Goal: Navigation & Orientation: Find specific page/section

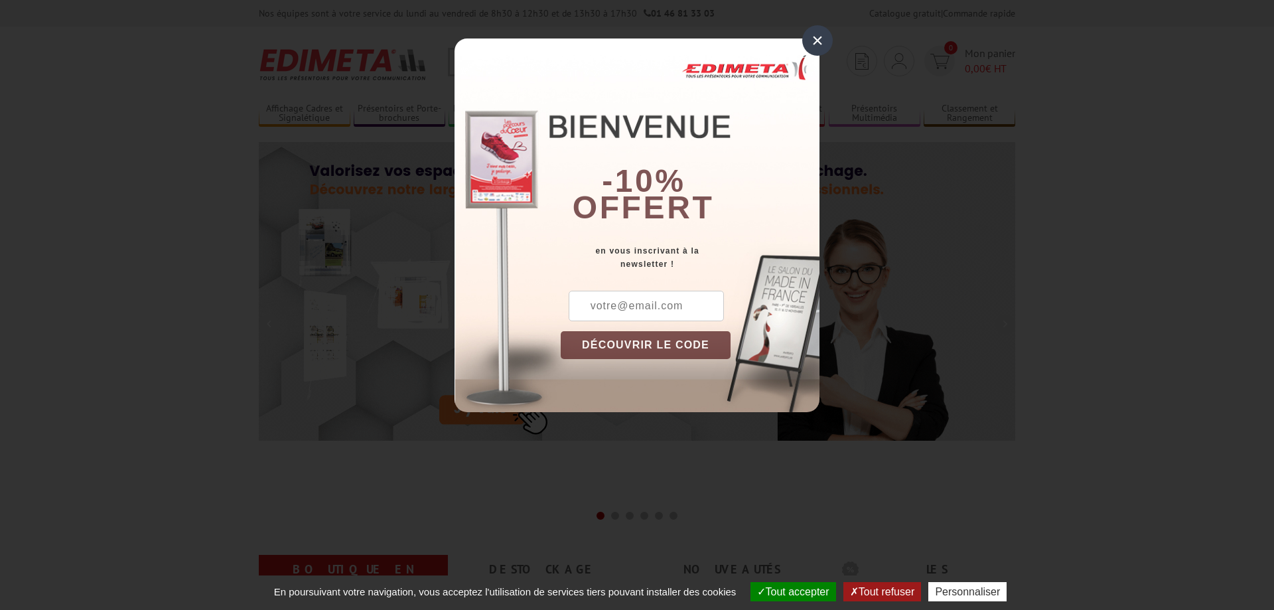
click at [820, 40] on div "×" at bounding box center [817, 40] width 31 height 31
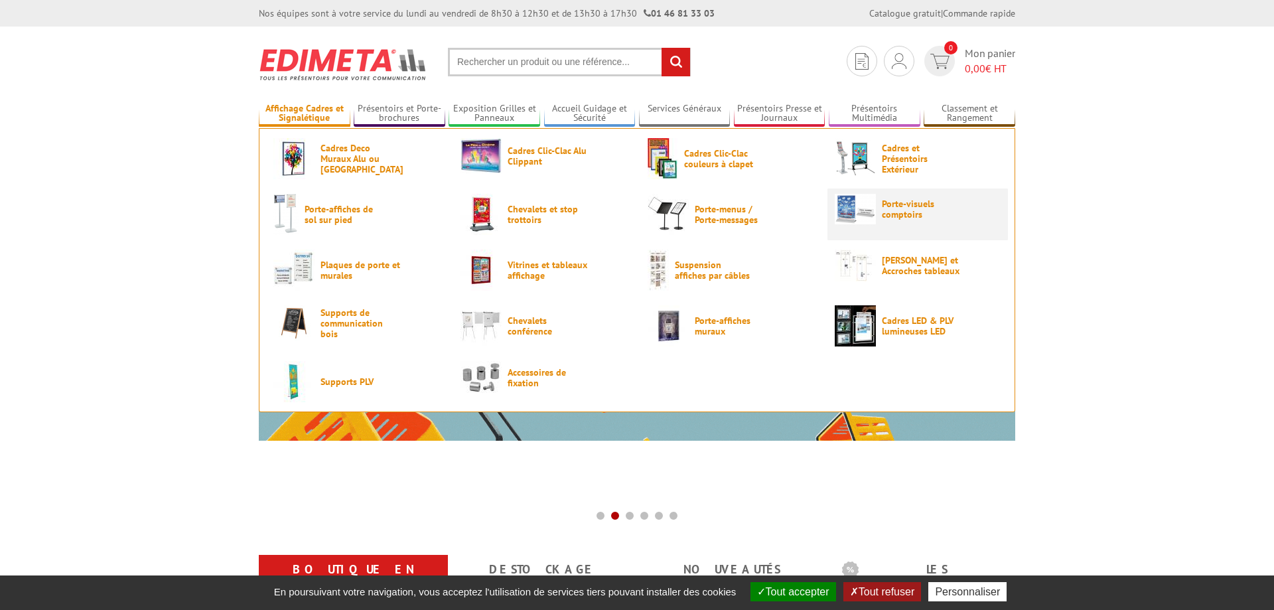
click at [910, 197] on link "Porte-visuels comptoirs" at bounding box center [918, 209] width 166 height 31
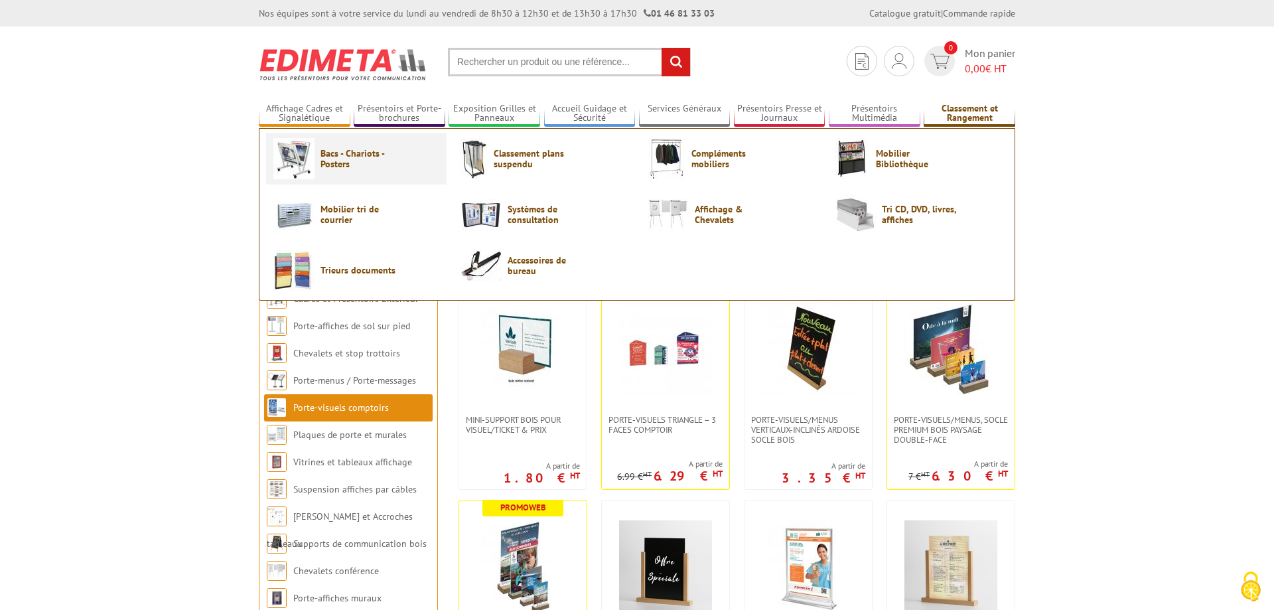
click at [336, 158] on span "Bacs - Chariots - Posters" at bounding box center [360, 158] width 80 height 21
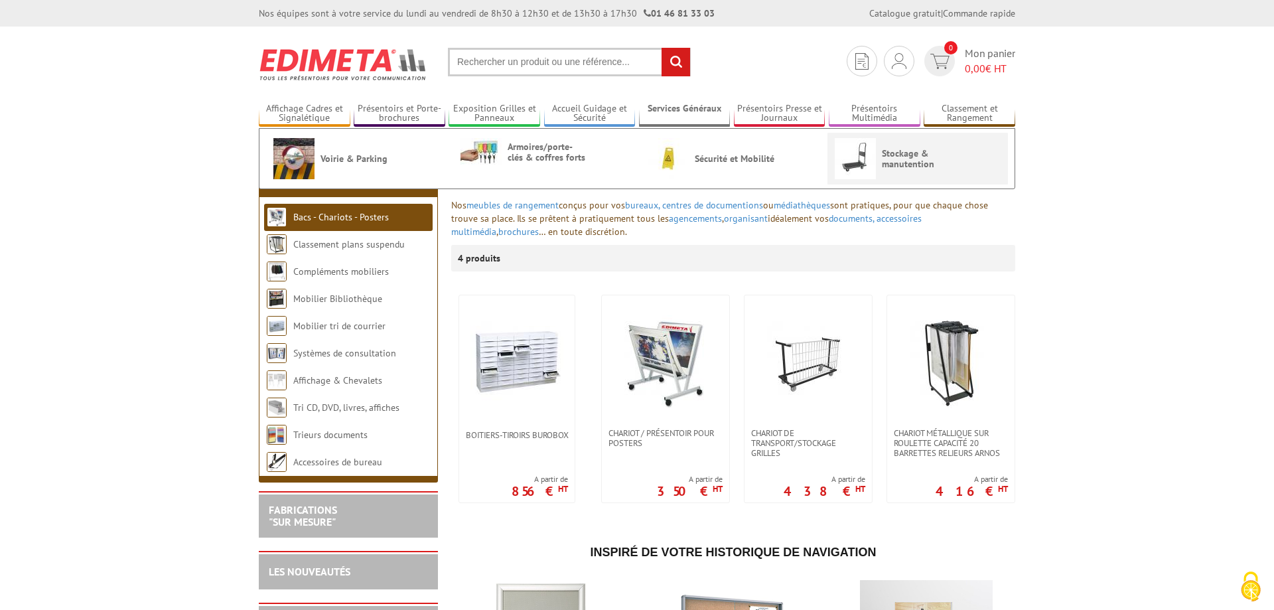
click at [872, 160] on img at bounding box center [855, 158] width 41 height 41
